Goal: Transaction & Acquisition: Book appointment/travel/reservation

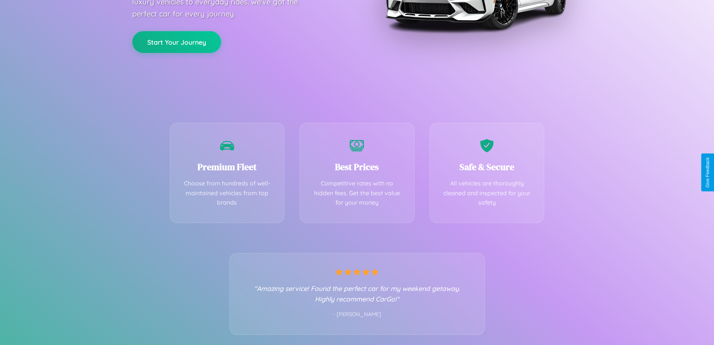
scroll to position [148, 0]
click at [357, 172] on div "Best Prices Competitive rates with no hidden fees. Get the best value for your …" at bounding box center [357, 170] width 115 height 100
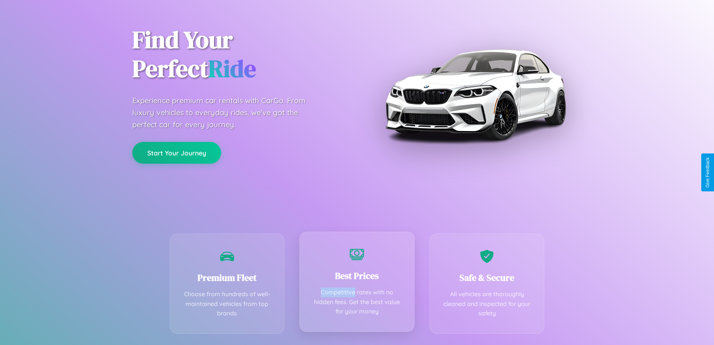
scroll to position [0, 0]
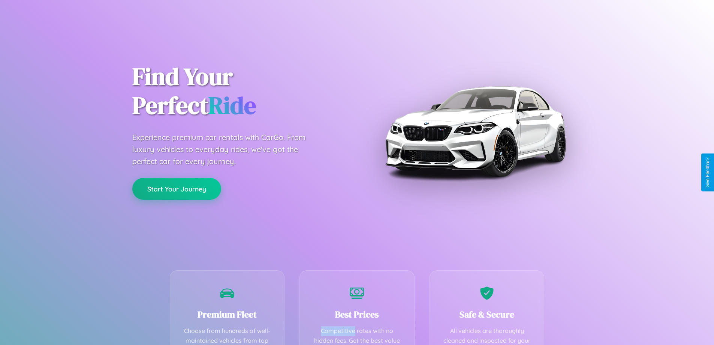
click at [177, 189] on button "Start Your Journey" at bounding box center [176, 189] width 89 height 22
click at [177, 188] on button "Start Your Journey" at bounding box center [176, 189] width 89 height 22
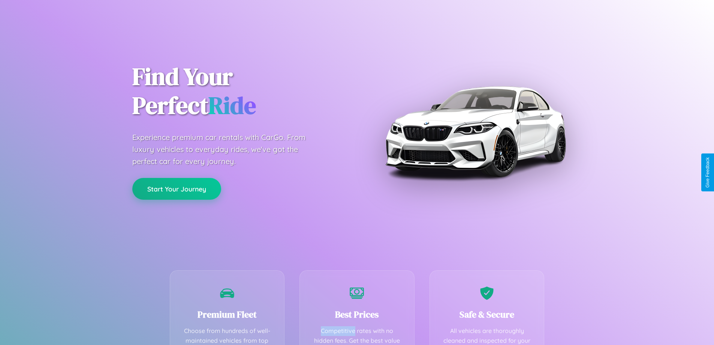
click at [177, 188] on button "Start Your Journey" at bounding box center [176, 189] width 89 height 22
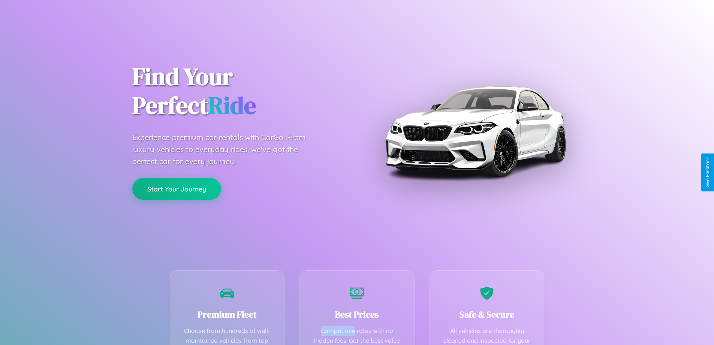
click at [177, 188] on button "Start Your Journey" at bounding box center [176, 189] width 89 height 22
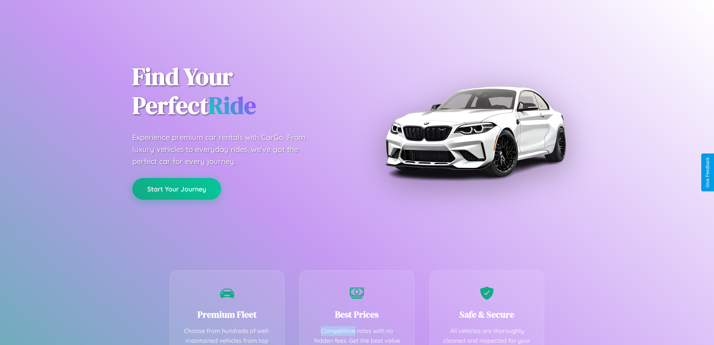
click at [177, 188] on button "Start Your Journey" at bounding box center [176, 189] width 89 height 22
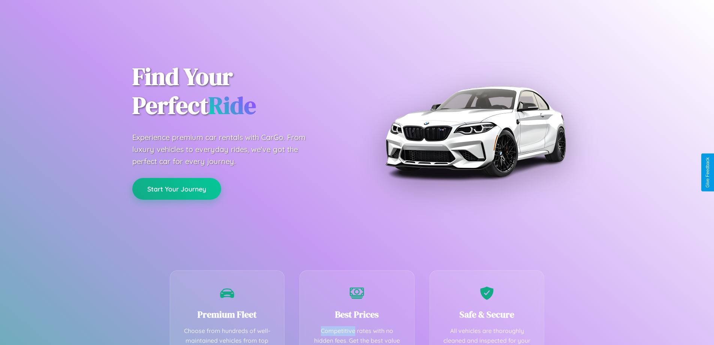
click at [177, 188] on button "Start Your Journey" at bounding box center [176, 189] width 89 height 22
